Goal: Find specific page/section: Find specific page/section

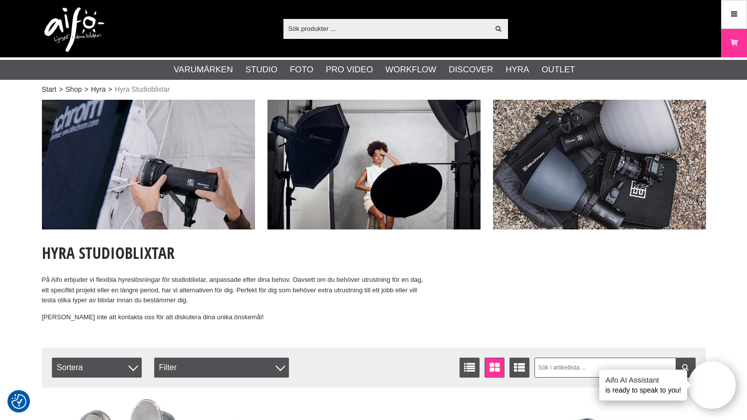
click at [359, 25] on input "text" at bounding box center [386, 28] width 206 height 15
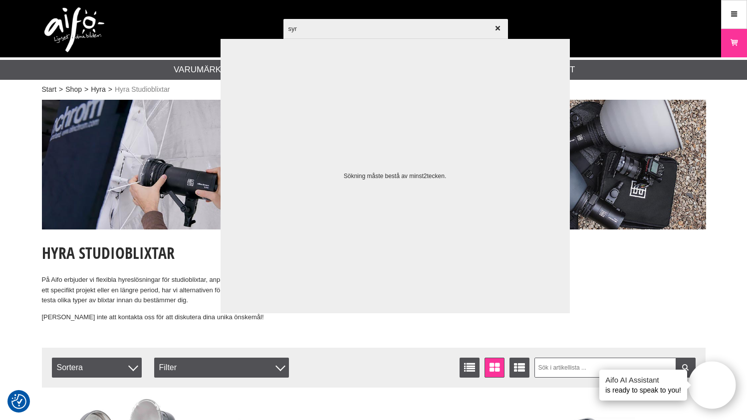
type input "syrp"
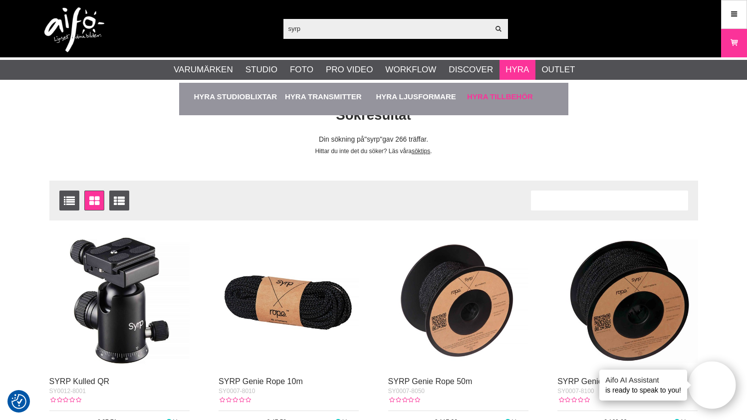
click at [495, 98] on link "Hyra Tillbehör" at bounding box center [510, 96] width 86 height 27
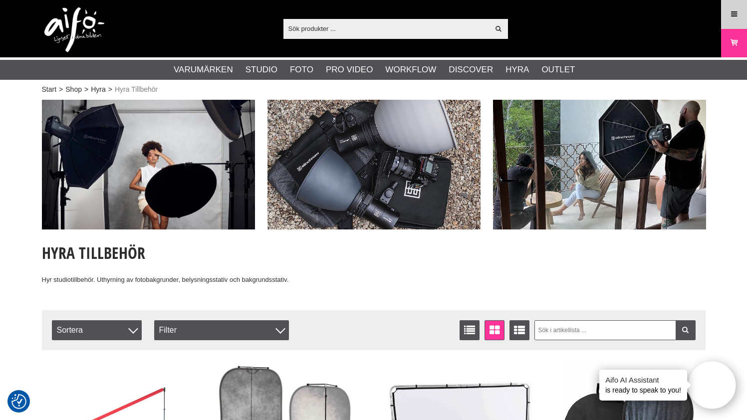
click at [733, 17] on icon at bounding box center [733, 14] width 9 height 11
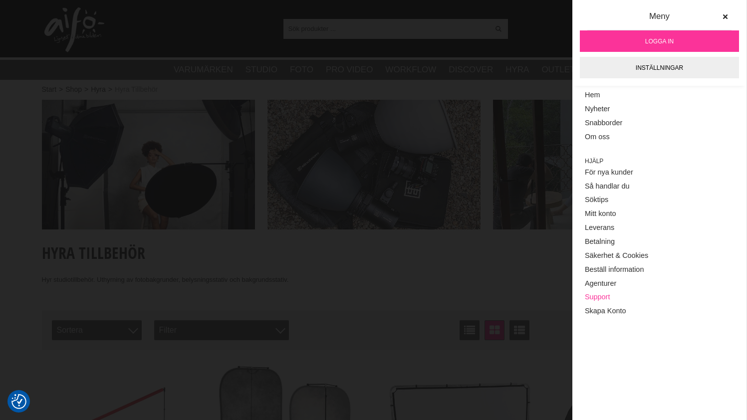
click at [601, 301] on link "Support" at bounding box center [658, 297] width 149 height 14
